Goal: Obtain resource: Obtain resource

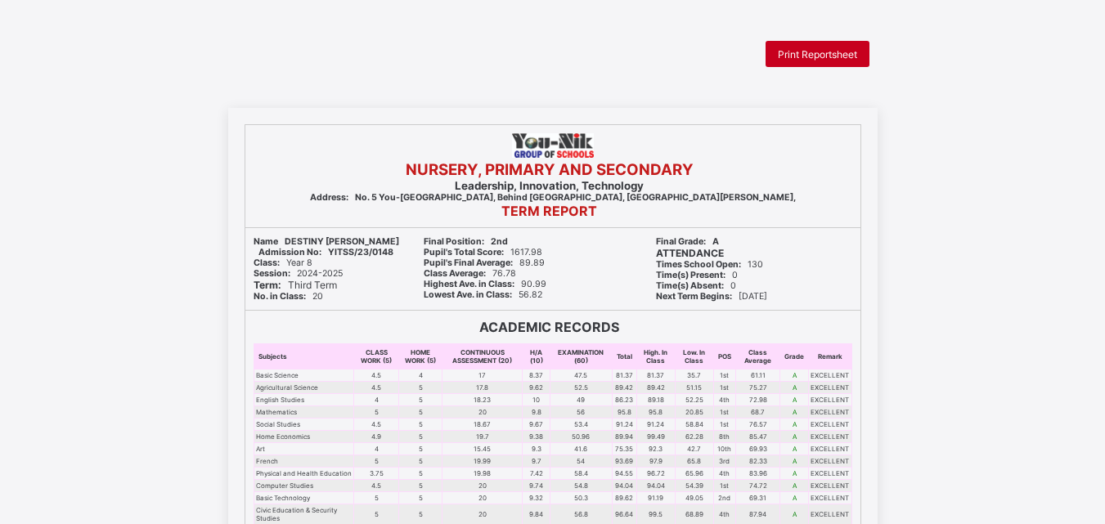
click at [800, 49] on span "Print Reportsheet" at bounding box center [817, 54] width 79 height 12
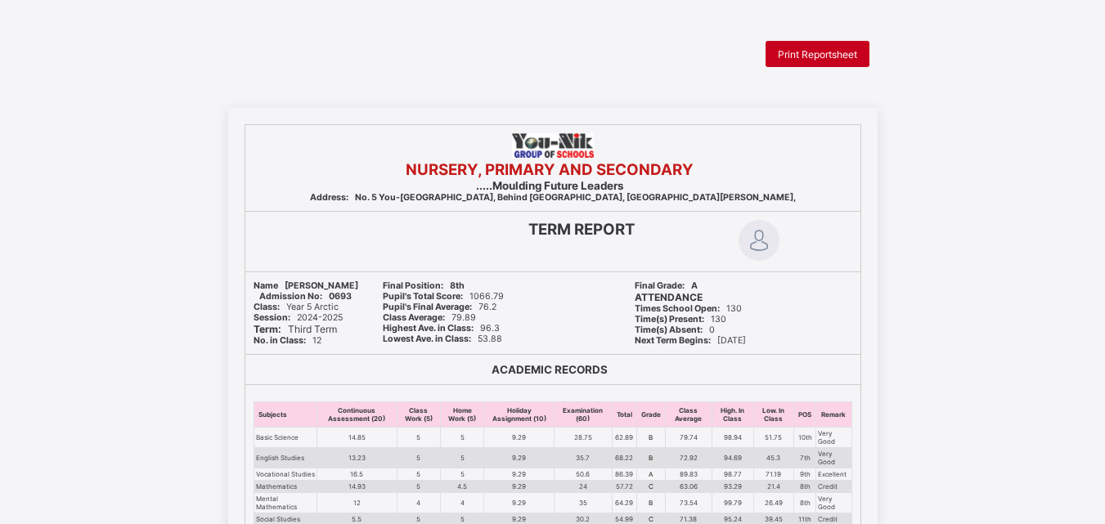
drag, startPoint x: 0, startPoint y: 0, endPoint x: 807, endPoint y: 56, distance: 808.4
click at [807, 56] on span "Print Reportsheet" at bounding box center [817, 54] width 79 height 12
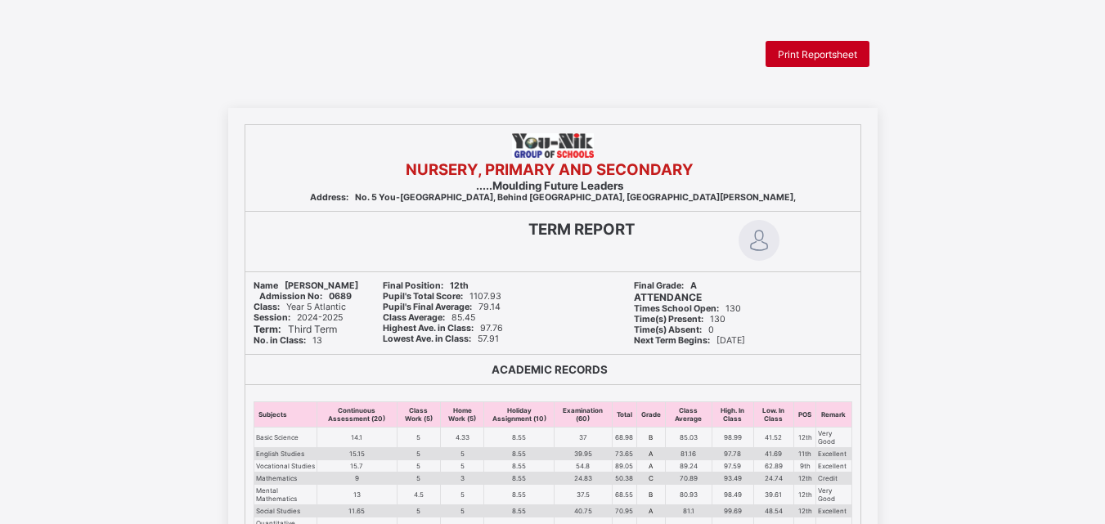
click at [829, 62] on div "Print Reportsheet" at bounding box center [818, 54] width 104 height 26
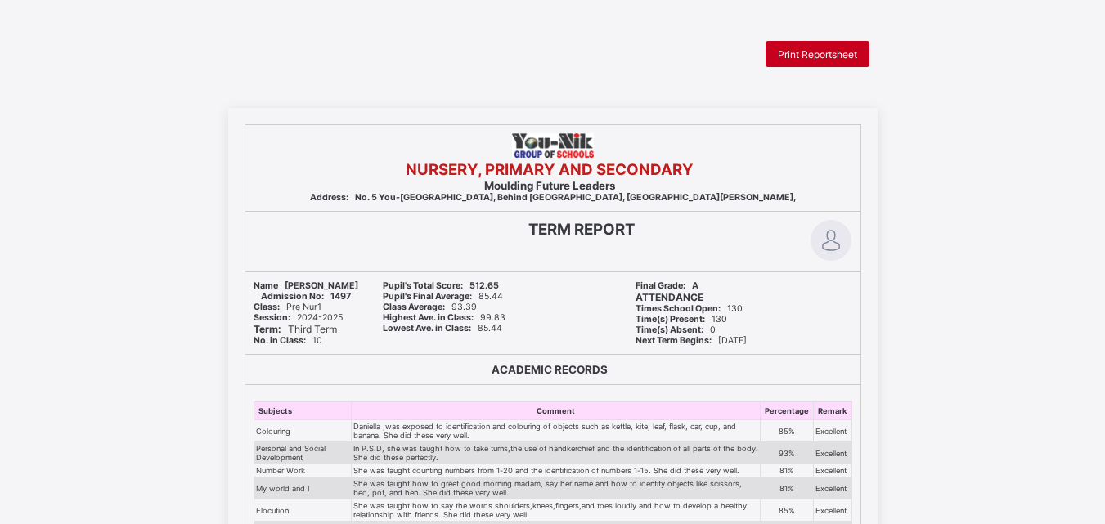
drag, startPoint x: 807, startPoint y: 29, endPoint x: 805, endPoint y: 42, distance: 12.5
click at [805, 42] on html "Print Reportsheet NURSERY, PRIMARY AND SECONDARY Moulding Future Leaders Addres…" at bounding box center [552, 528] width 1105 height 1057
click at [805, 42] on div "Print Reportsheet" at bounding box center [818, 54] width 104 height 26
